Goal: Find specific page/section: Find specific page/section

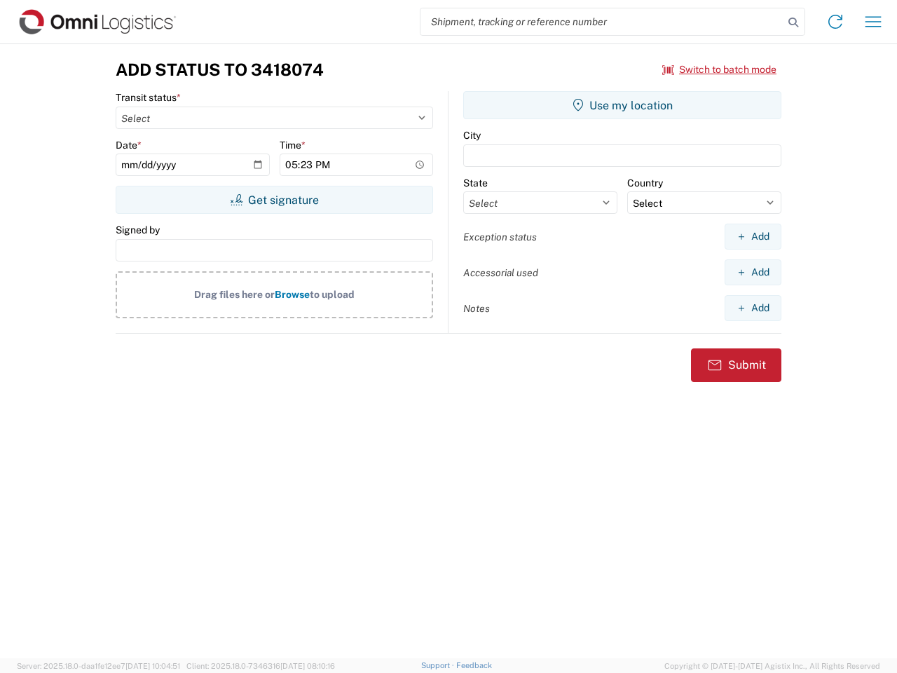
click at [602, 22] on input "search" at bounding box center [601, 21] width 363 height 27
click at [793, 22] on icon at bounding box center [794, 23] width 20 height 20
click at [835, 22] on icon at bounding box center [835, 22] width 22 height 22
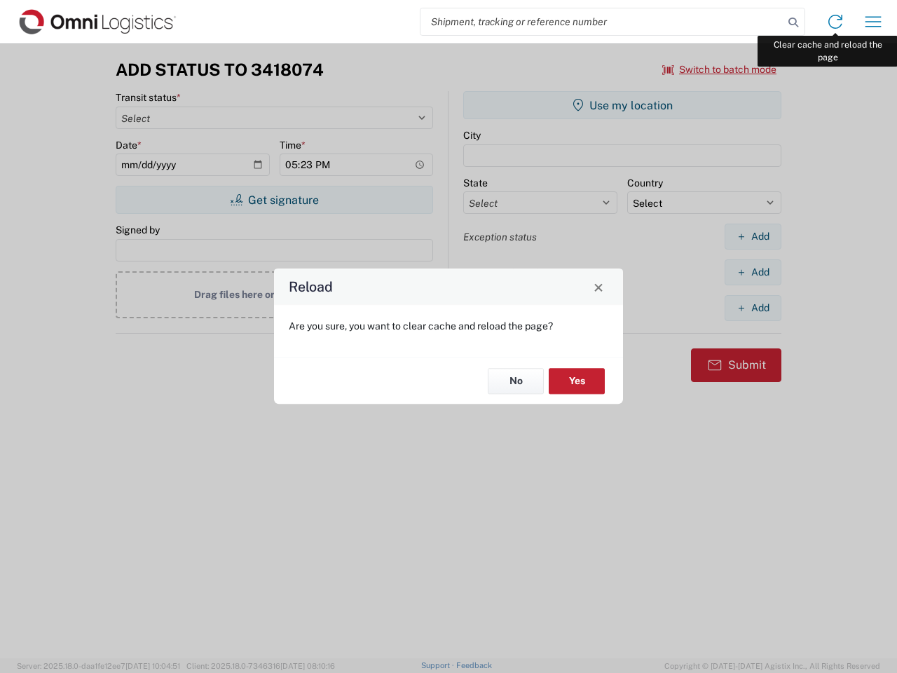
click at [873, 22] on div "Reload Are you sure, you want to clear cache and reload the page? No Yes" at bounding box center [448, 336] width 897 height 673
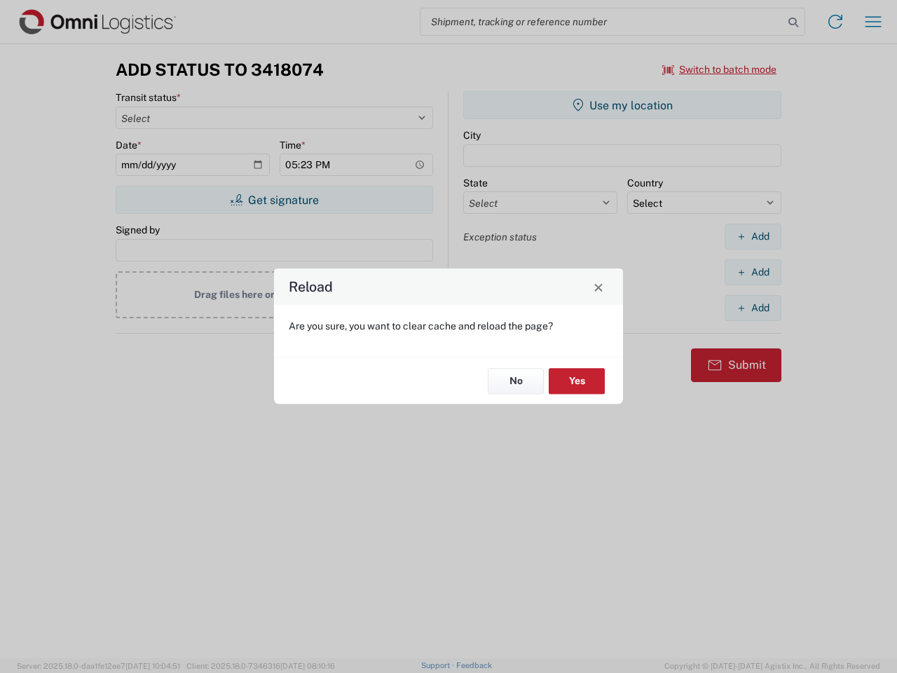
click at [720, 69] on div "Reload Are you sure, you want to clear cache and reload the page? No Yes" at bounding box center [448, 336] width 897 height 673
click at [274, 200] on div "Reload Are you sure, you want to clear cache and reload the page? No Yes" at bounding box center [448, 336] width 897 height 673
click at [622, 105] on div "Reload Are you sure, you want to clear cache and reload the page? No Yes" at bounding box center [448, 336] width 897 height 673
click at [753, 236] on div "Reload Are you sure, you want to clear cache and reload the page? No Yes" at bounding box center [448, 336] width 897 height 673
click at [753, 272] on div "Reload Are you sure, you want to clear cache and reload the page? No Yes" at bounding box center [448, 336] width 897 height 673
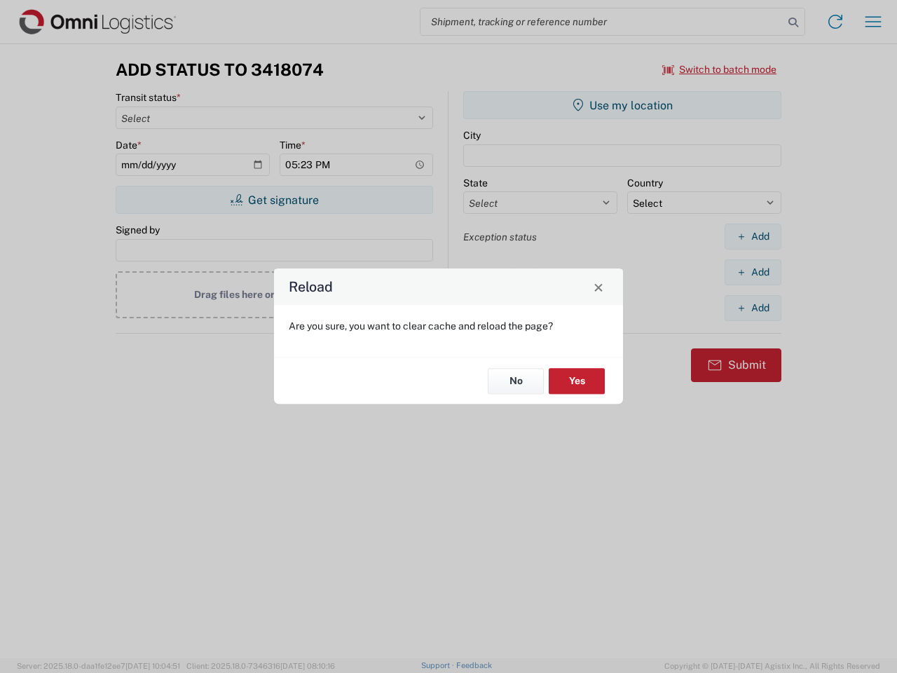
click at [753, 308] on div "Reload Are you sure, you want to clear cache and reload the page? No Yes" at bounding box center [448, 336] width 897 height 673
